Goal: Information Seeking & Learning: Learn about a topic

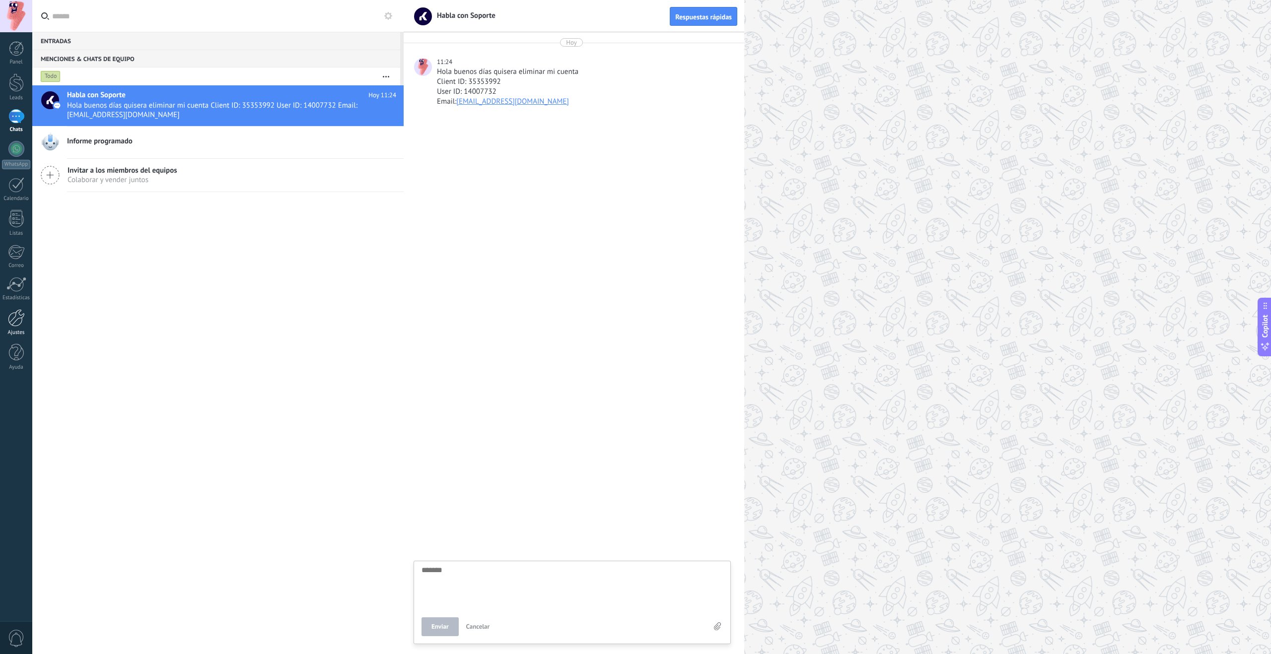
click at [15, 324] on div at bounding box center [16, 317] width 17 height 17
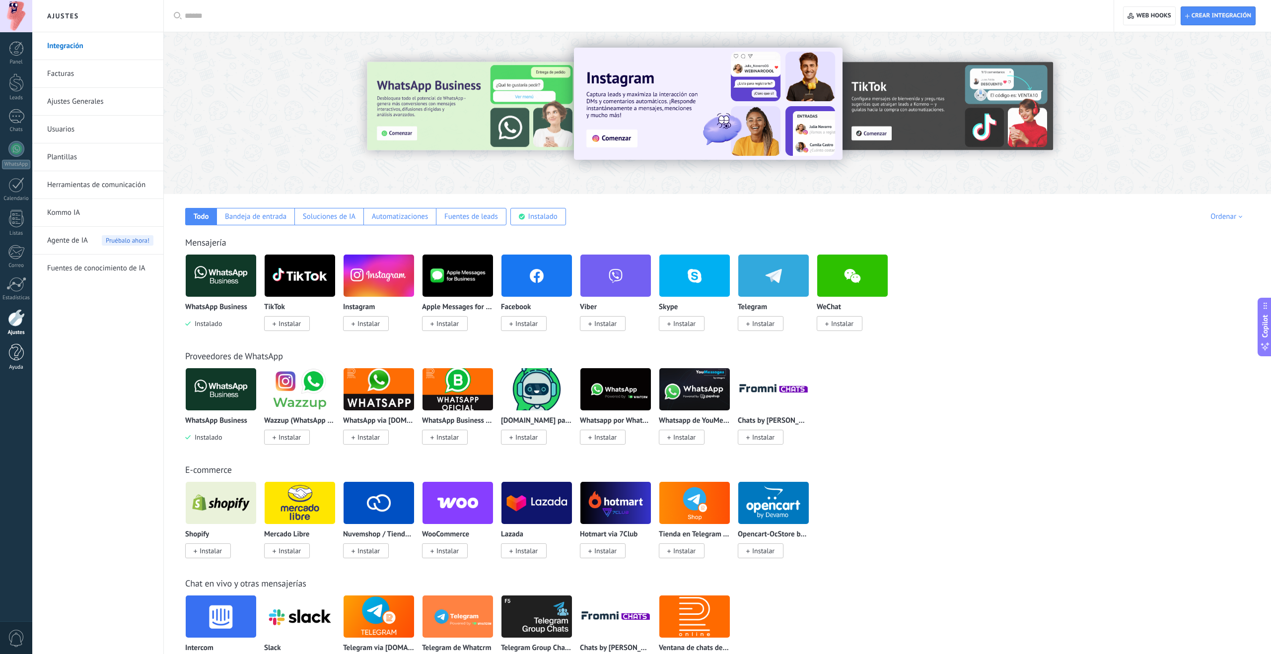
click at [18, 361] on div at bounding box center [16, 352] width 15 height 17
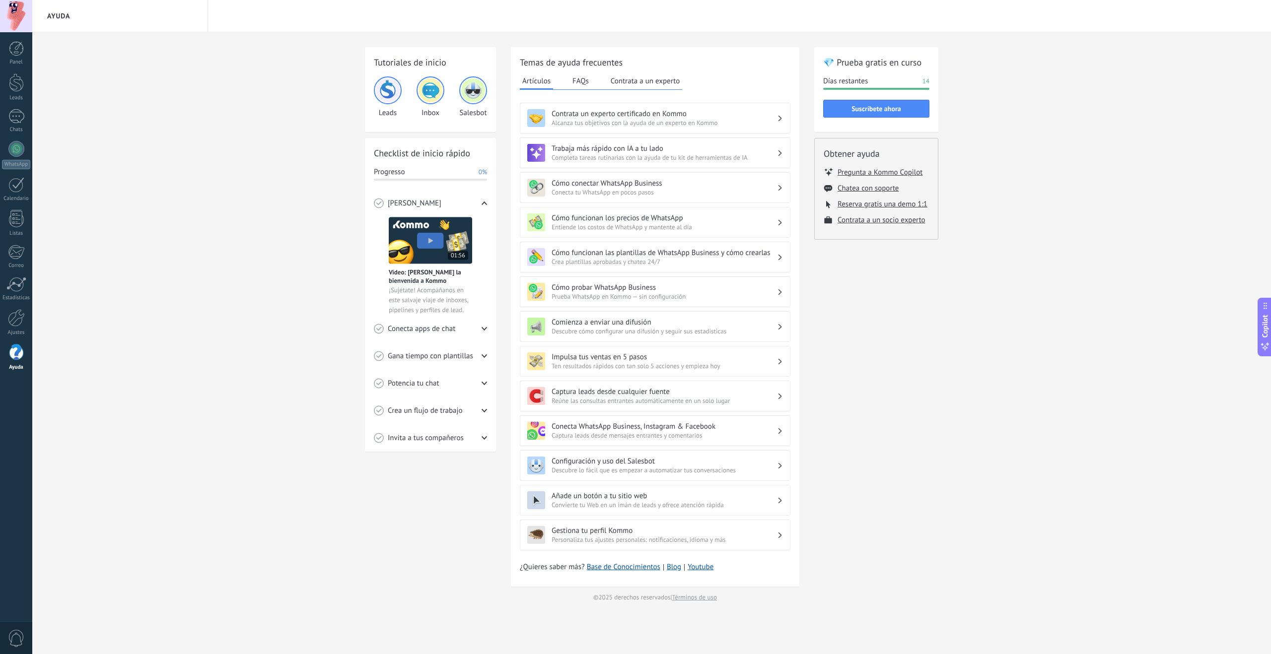
click at [585, 79] on button "FAQs" at bounding box center [580, 80] width 21 height 15
